Goal: Check status: Check status

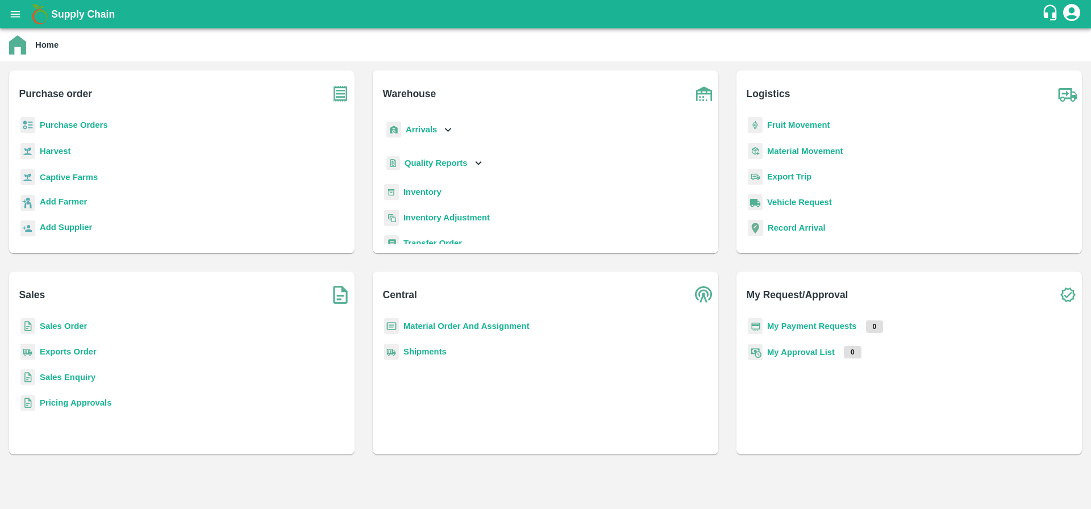
click at [69, 320] on p "Sales Order" at bounding box center [63, 326] width 47 height 12
click at [65, 327] on b "Sales Order" at bounding box center [63, 326] width 47 height 9
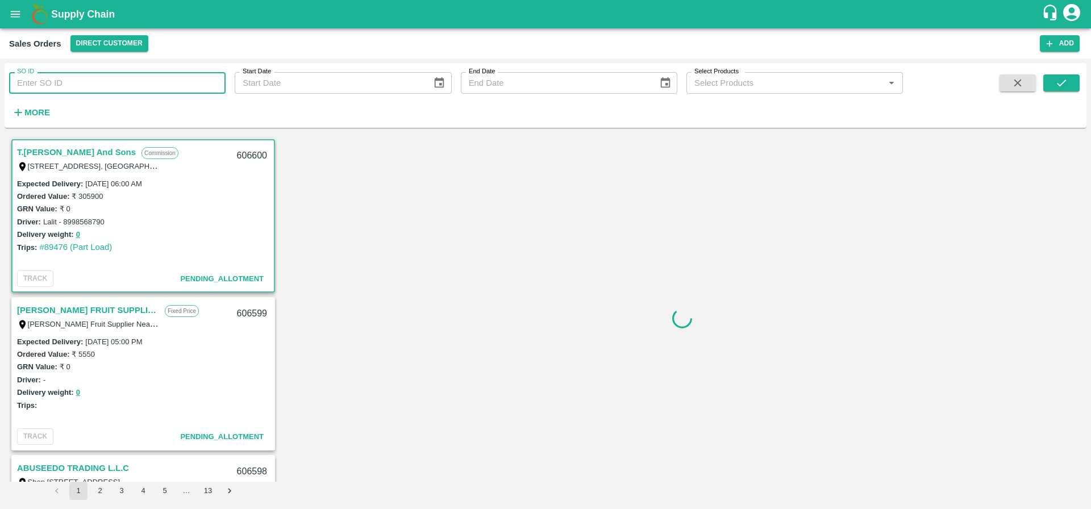
click at [110, 75] on input "SO ID" at bounding box center [117, 83] width 216 height 22
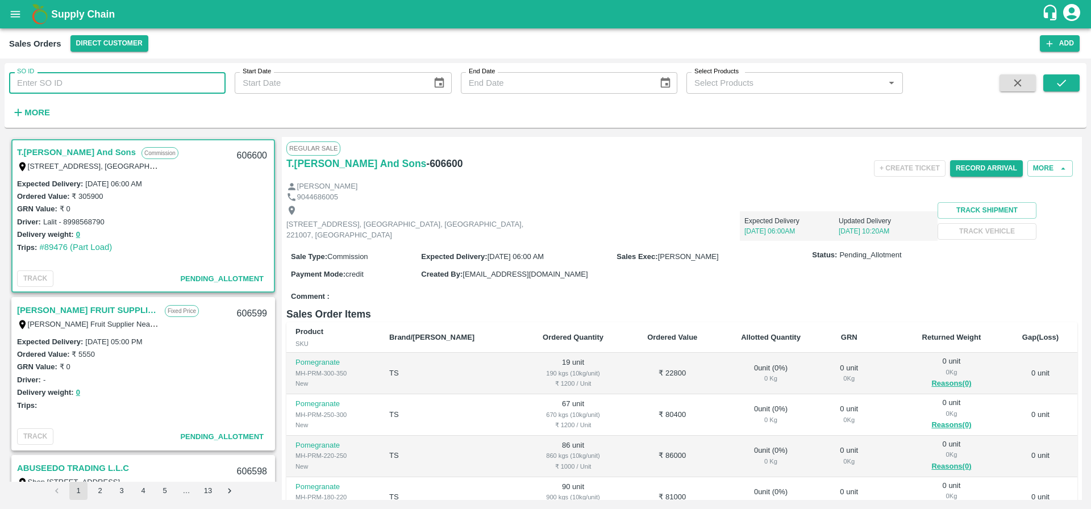
paste input "606026"
type input "606026"
click at [1061, 87] on icon "submit" at bounding box center [1061, 83] width 12 height 12
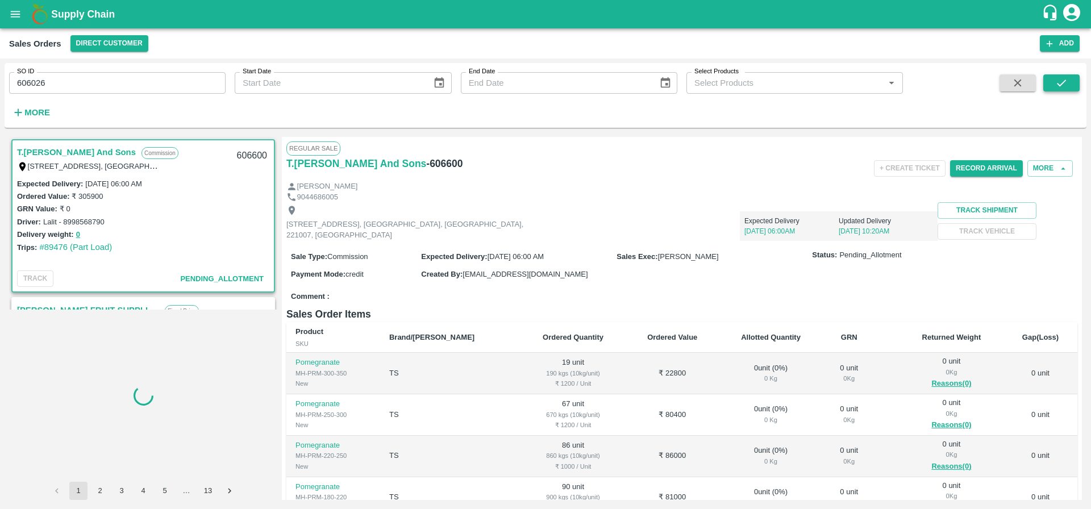
scroll to position [3, 0]
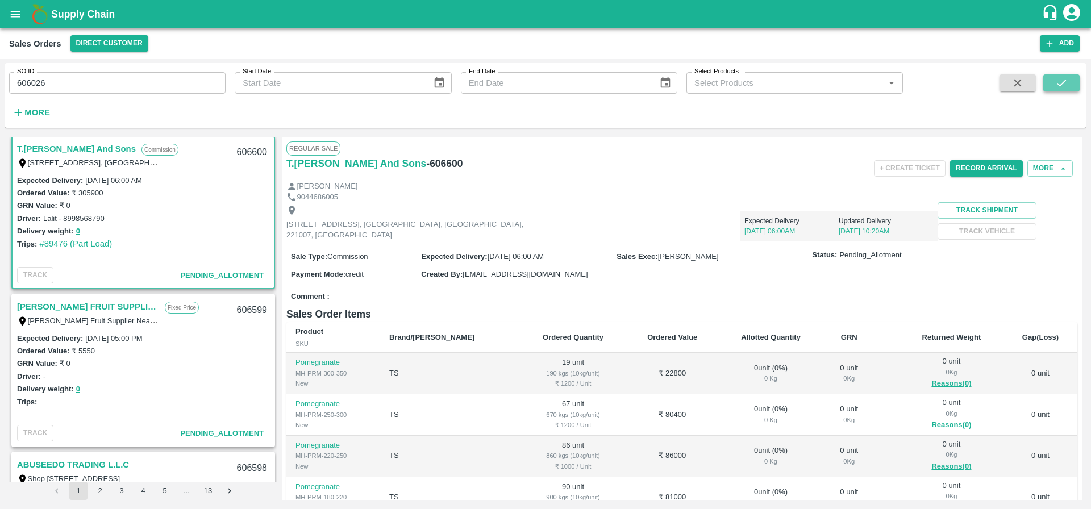
click at [1066, 86] on icon "submit" at bounding box center [1061, 83] width 12 height 12
click at [599, 166] on div "+ Create Ticket Record Arrival More" at bounding box center [813, 169] width 527 height 26
click at [1058, 87] on icon "submit" at bounding box center [1061, 83] width 12 height 12
click at [14, 16] on icon "open drawer" at bounding box center [16, 14] width 10 height 6
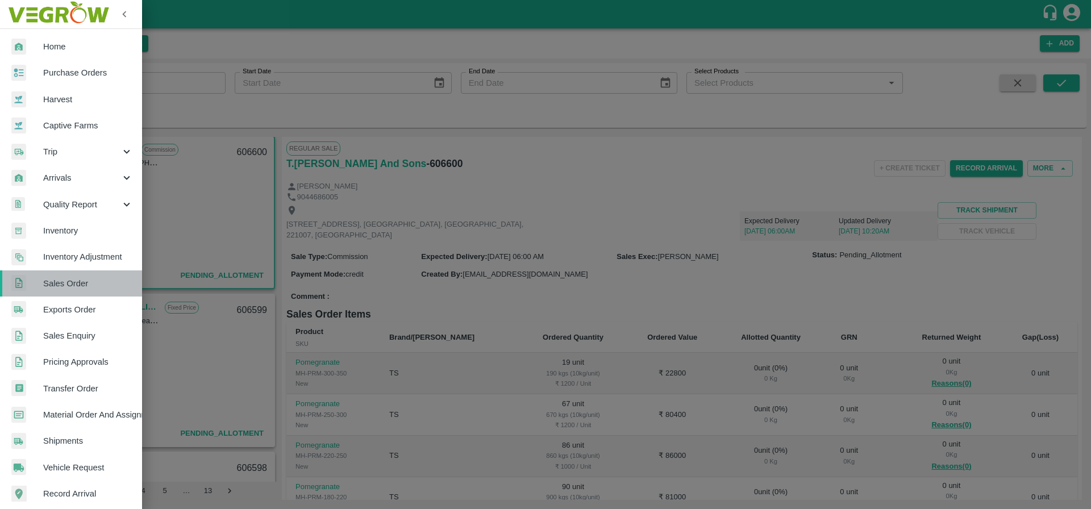
click at [89, 282] on span "Sales Order" at bounding box center [88, 283] width 90 height 12
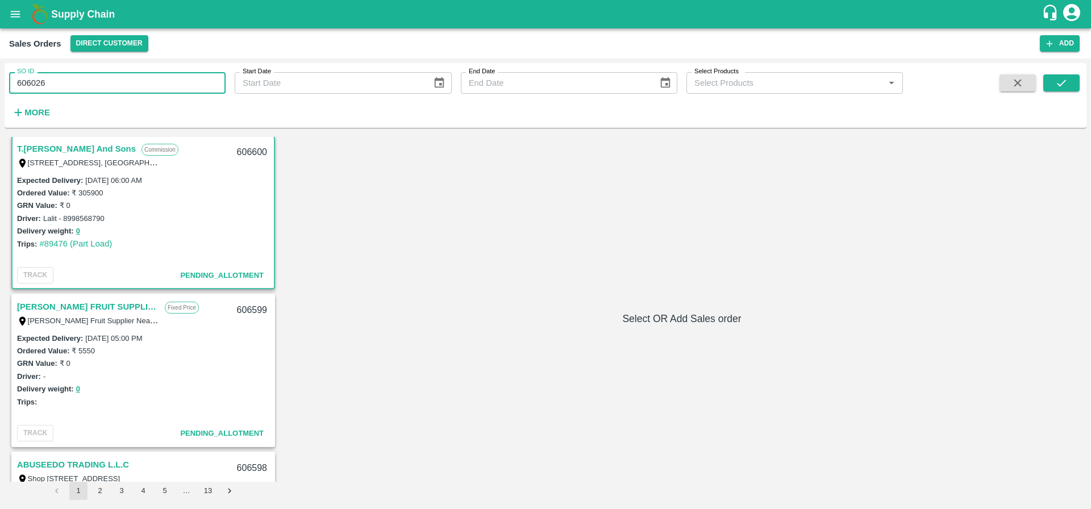
click at [80, 88] on input "606026" at bounding box center [117, 83] width 216 height 22
click at [1058, 83] on icon "submit" at bounding box center [1061, 83] width 12 height 12
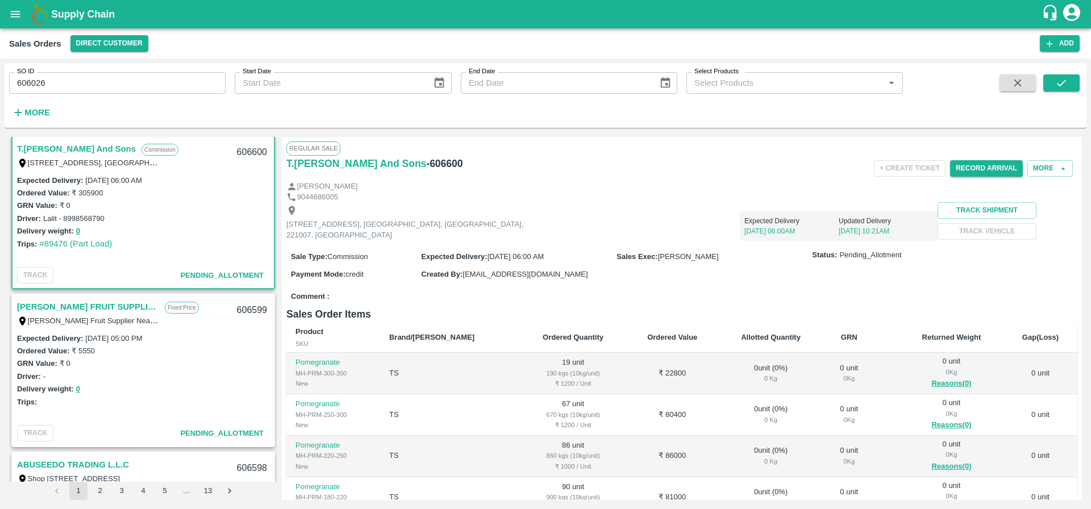
click at [114, 306] on link "[PERSON_NAME] FRUIT SUPPLIER" at bounding box center [88, 306] width 142 height 15
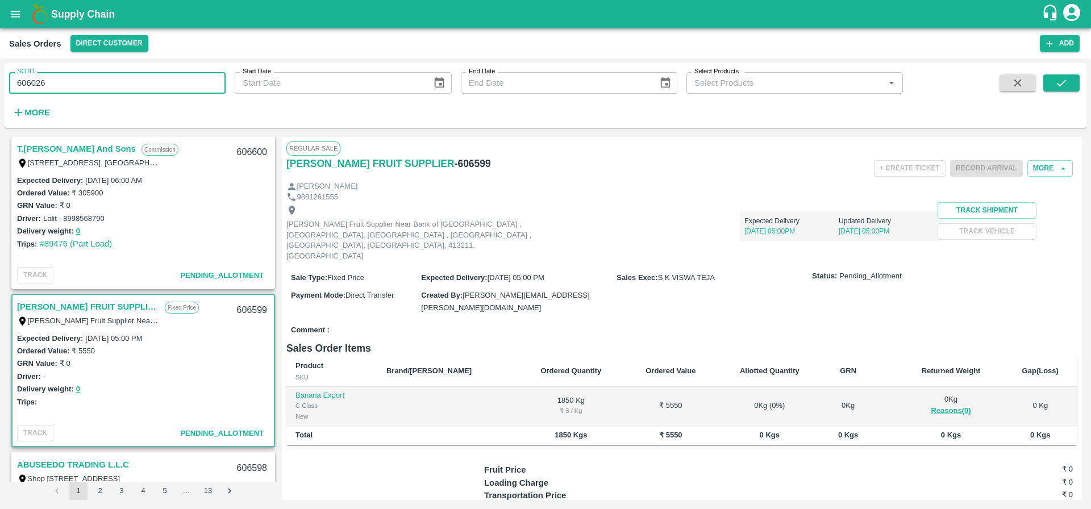
click at [23, 84] on input "606026" at bounding box center [117, 83] width 216 height 22
click at [1072, 85] on button "submit" at bounding box center [1061, 82] width 36 height 17
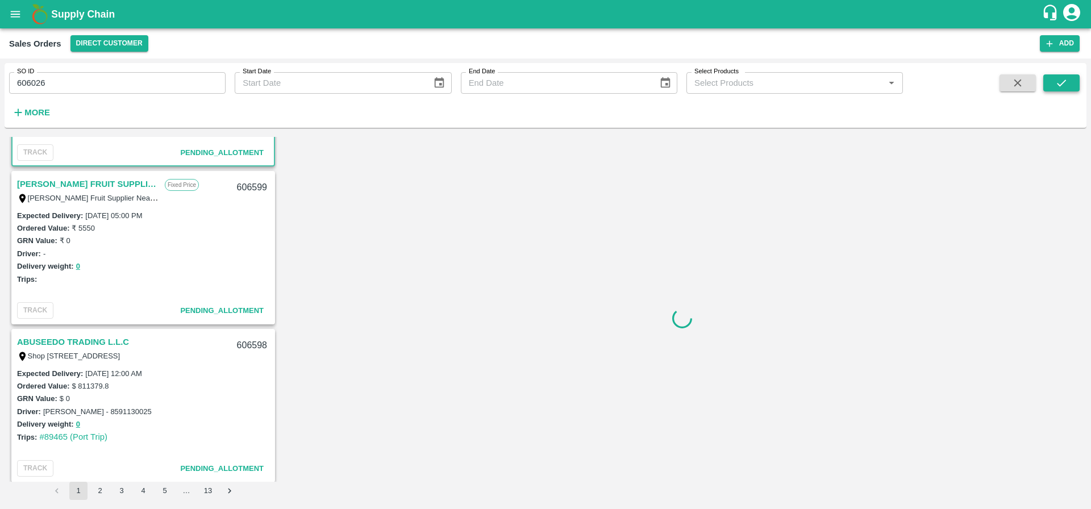
scroll to position [161, 0]
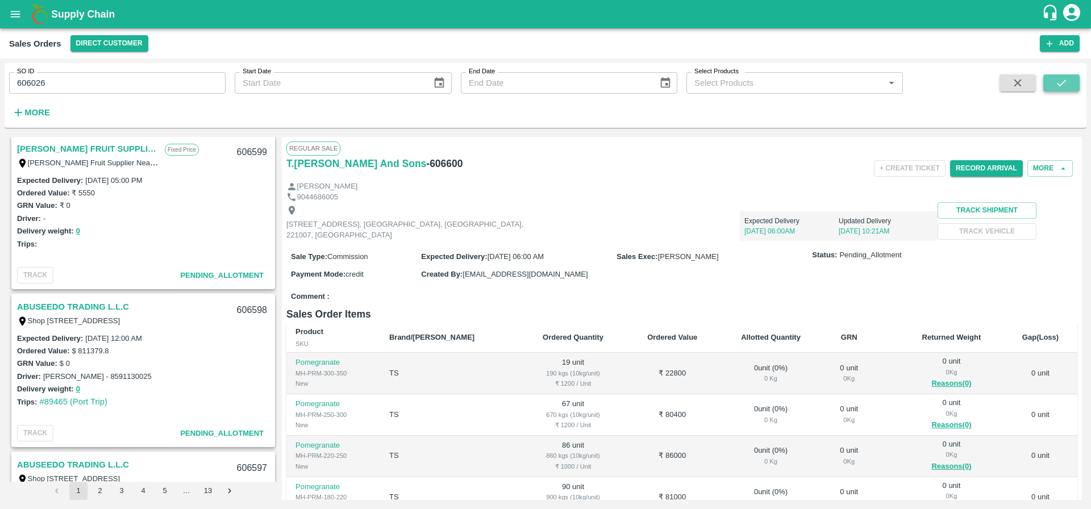
click at [1072, 85] on button "submit" at bounding box center [1061, 82] width 36 height 17
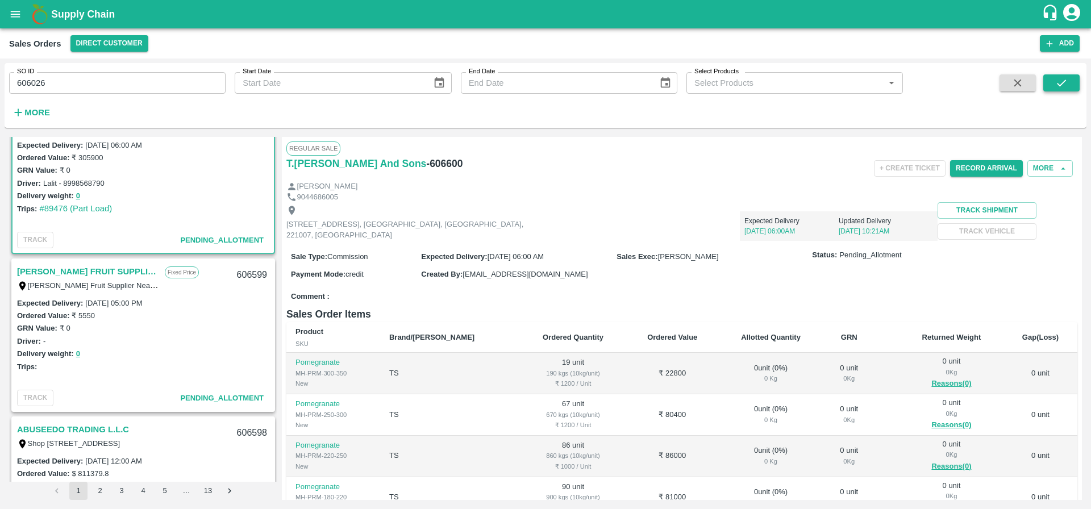
scroll to position [3, 0]
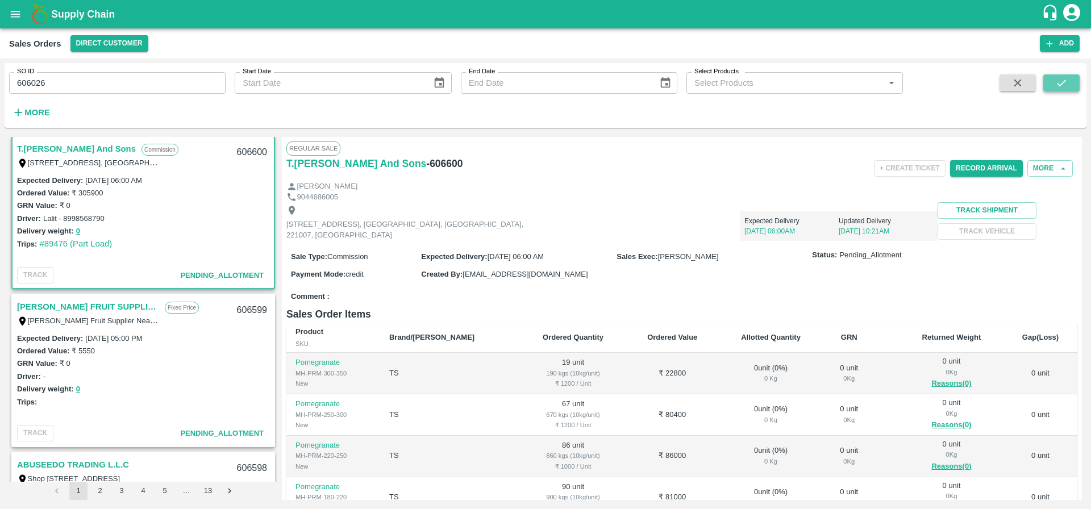
click at [1072, 85] on button "submit" at bounding box center [1061, 82] width 36 height 17
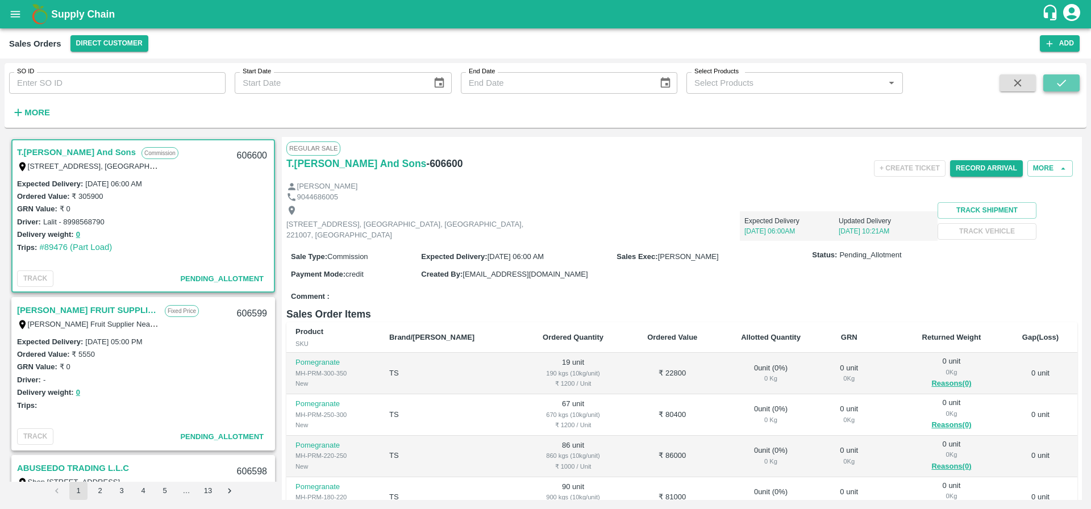
click at [1070, 81] on button "submit" at bounding box center [1061, 82] width 36 height 17
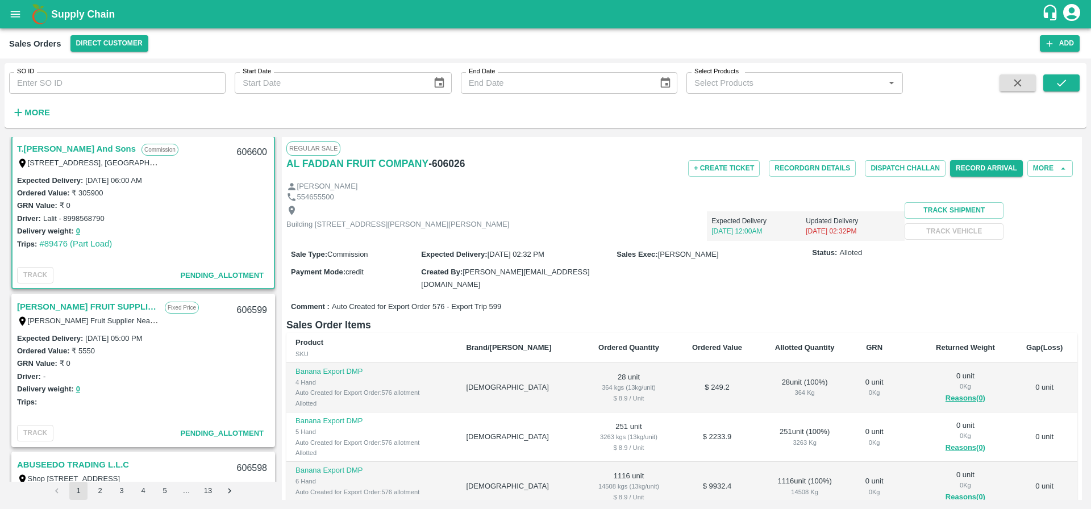
click at [111, 75] on input "SO ID" at bounding box center [117, 83] width 216 height 22
paste input "606026"
type input "606026"
click at [1066, 82] on icon "submit" at bounding box center [1061, 83] width 12 height 12
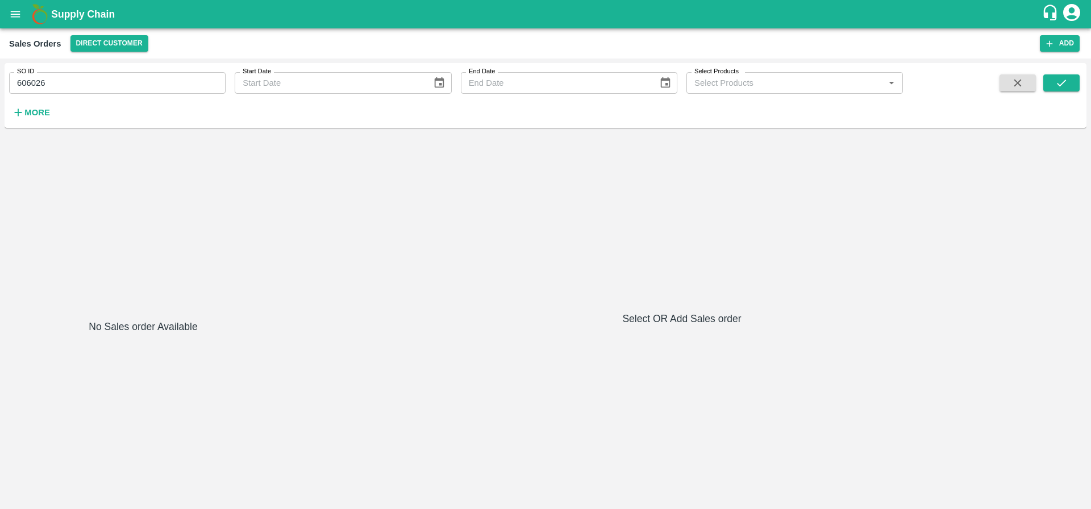
click at [21, 12] on icon "open drawer" at bounding box center [15, 14] width 12 height 12
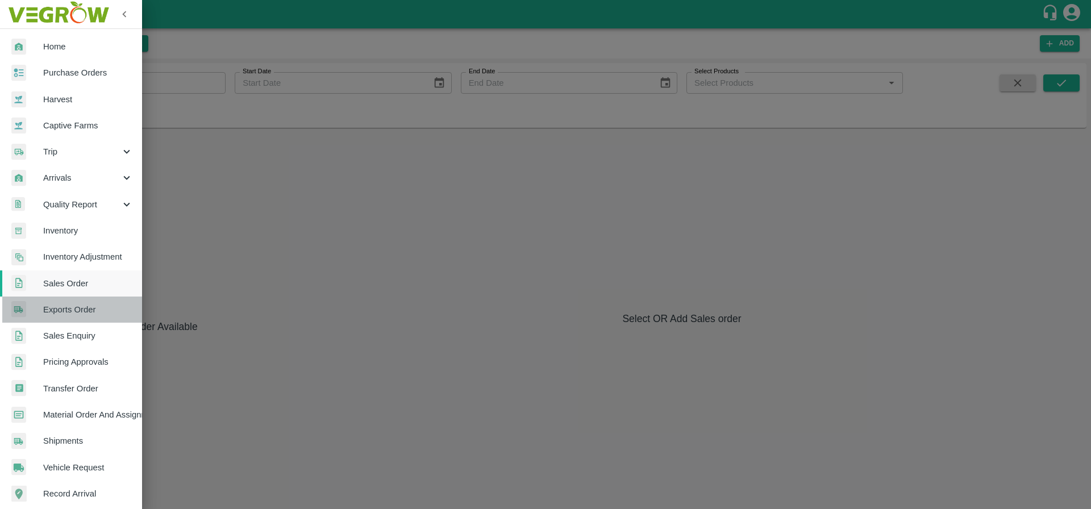
click at [74, 307] on span "Exports Order" at bounding box center [88, 309] width 90 height 12
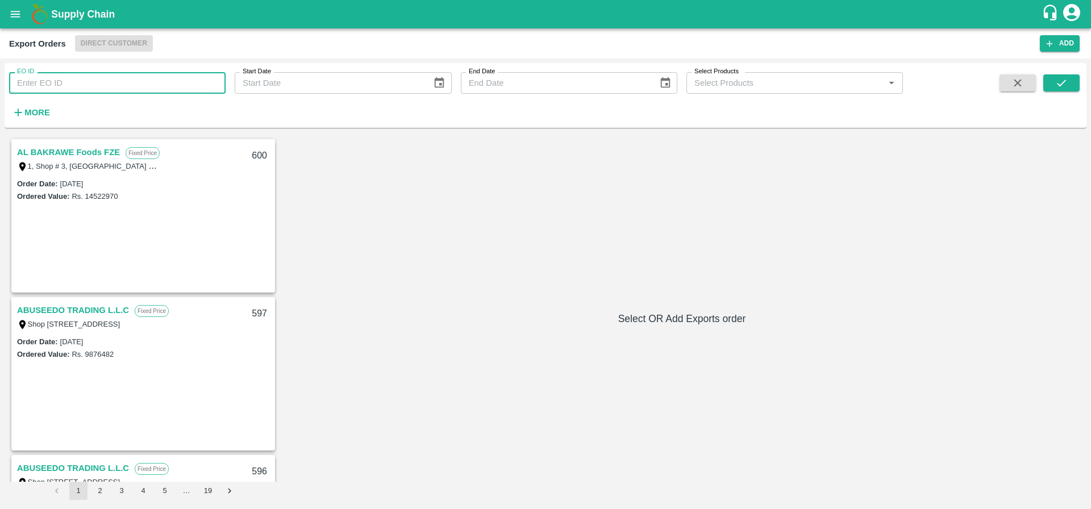
click at [127, 86] on input "EO ID" at bounding box center [117, 83] width 216 height 22
paste input "576"
type input "576"
click at [1064, 77] on icon "submit" at bounding box center [1061, 83] width 12 height 12
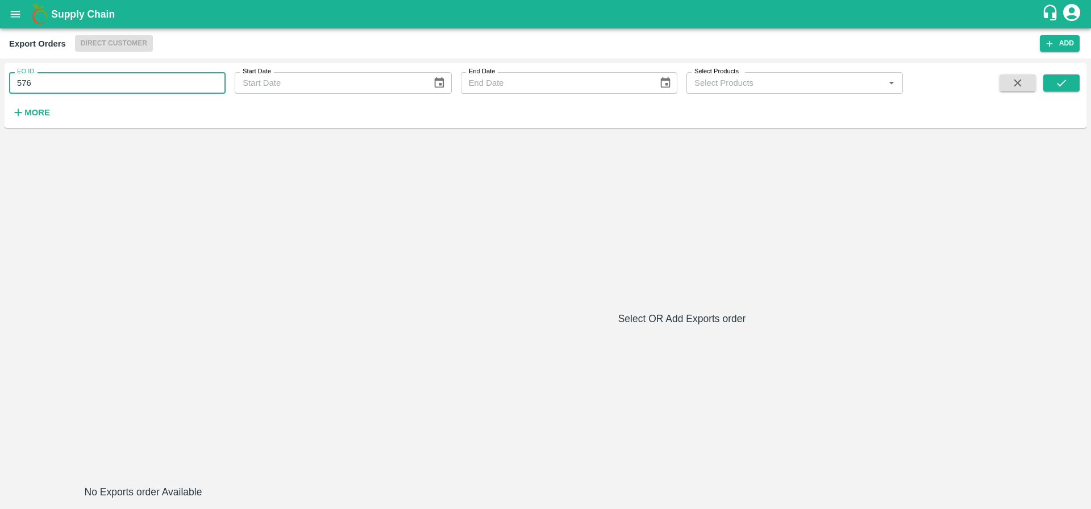
click at [104, 89] on input "576" at bounding box center [117, 83] width 216 height 22
click at [14, 16] on icon "open drawer" at bounding box center [16, 14] width 10 height 6
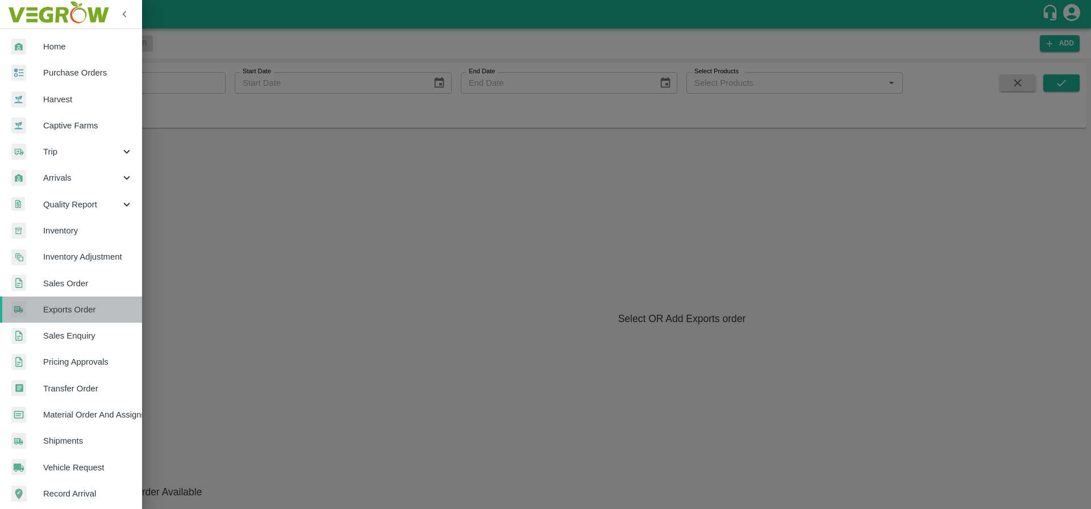
click at [88, 309] on span "Exports Order" at bounding box center [88, 309] width 90 height 12
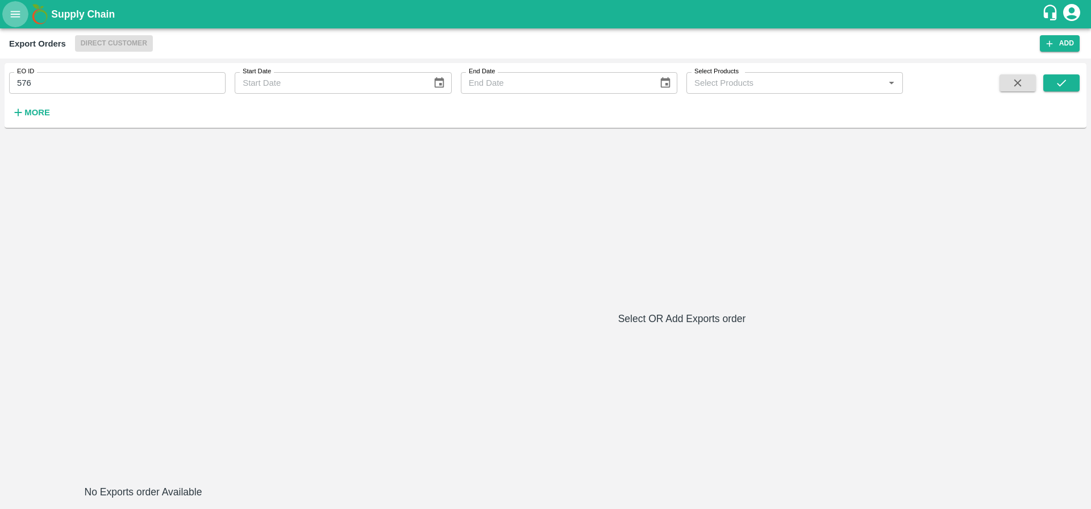
click at [22, 8] on icon "open drawer" at bounding box center [15, 14] width 12 height 12
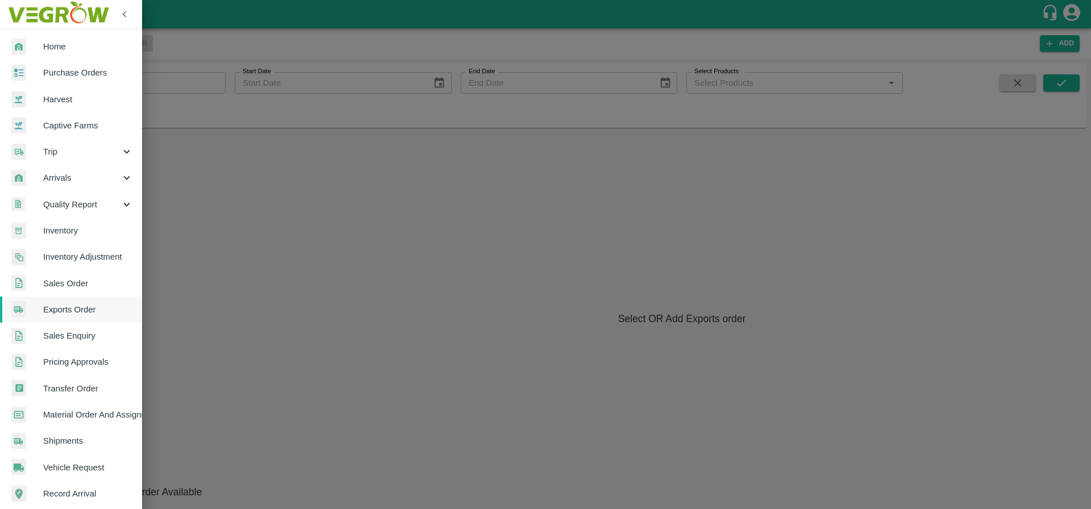
click at [80, 278] on span "Sales Order" at bounding box center [88, 283] width 90 height 12
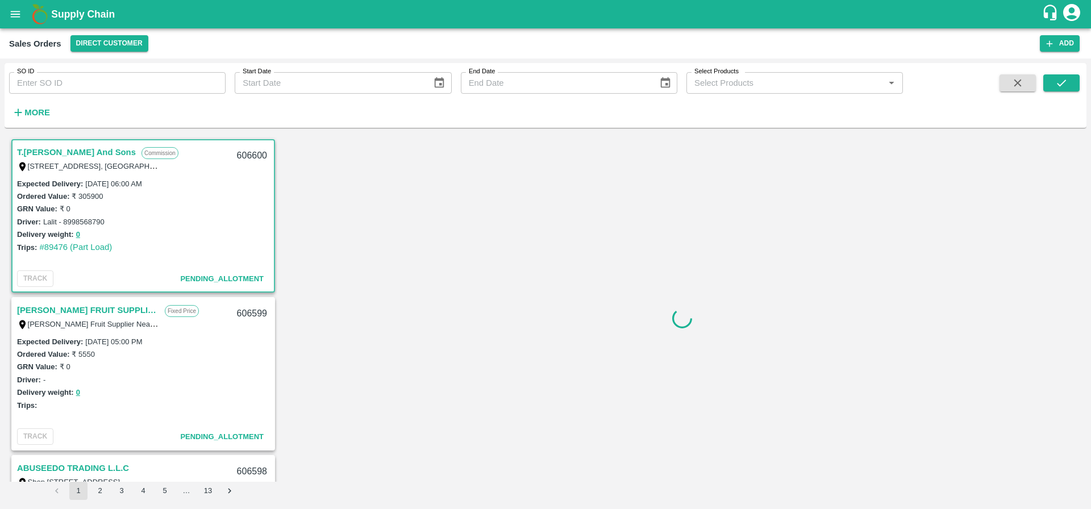
click at [85, 84] on input "SO ID" at bounding box center [117, 83] width 216 height 22
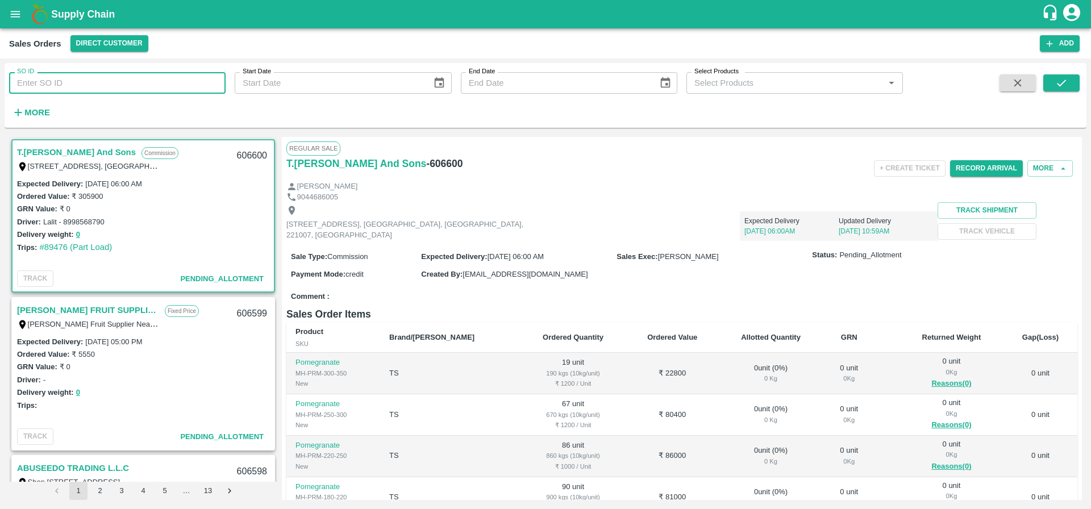
paste input "603968"
type input "603968"
click at [1067, 85] on button "submit" at bounding box center [1061, 82] width 36 height 17
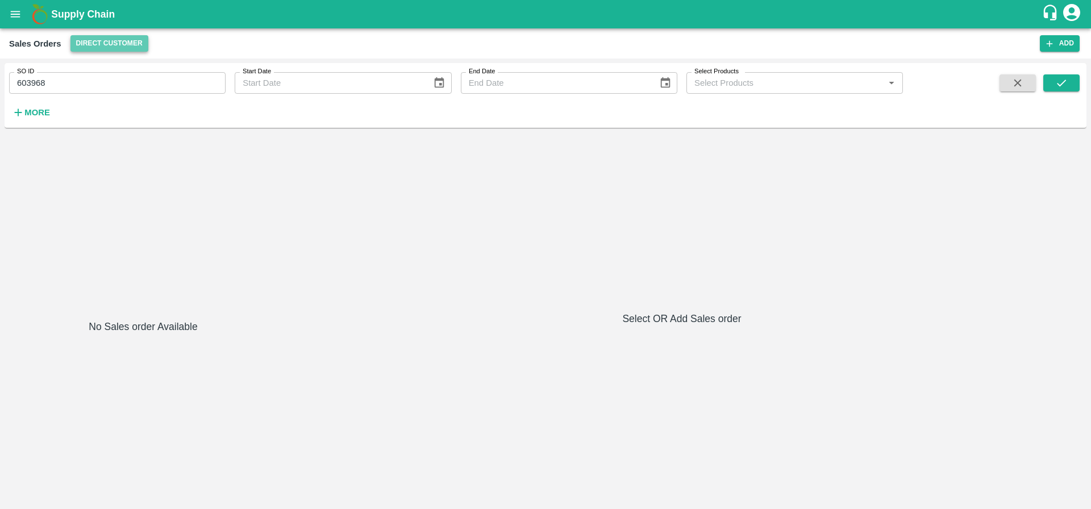
click at [106, 45] on button "Direct Customer" at bounding box center [109, 43] width 78 height 16
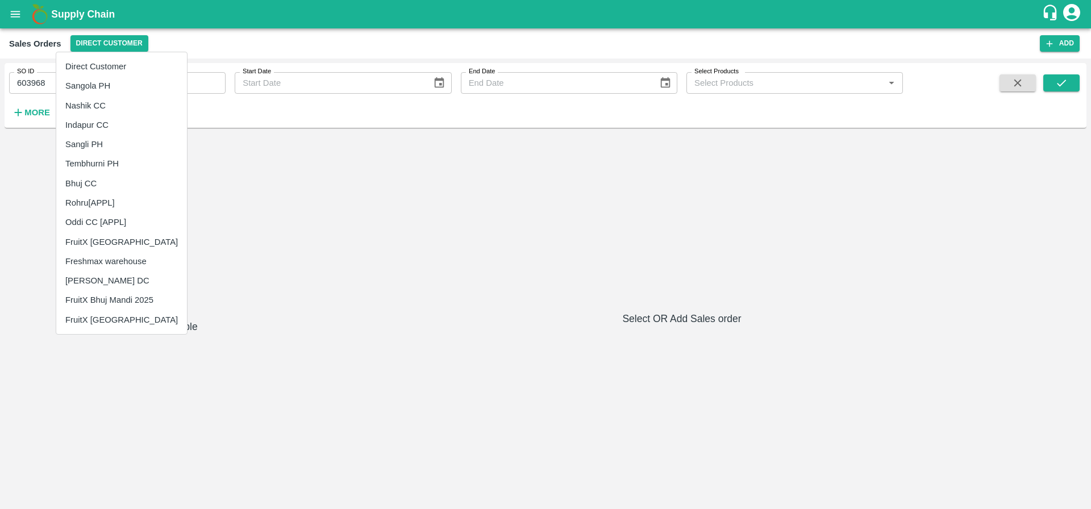
click at [333, 257] on div at bounding box center [545, 254] width 1091 height 509
